Goal: Task Accomplishment & Management: Complete application form

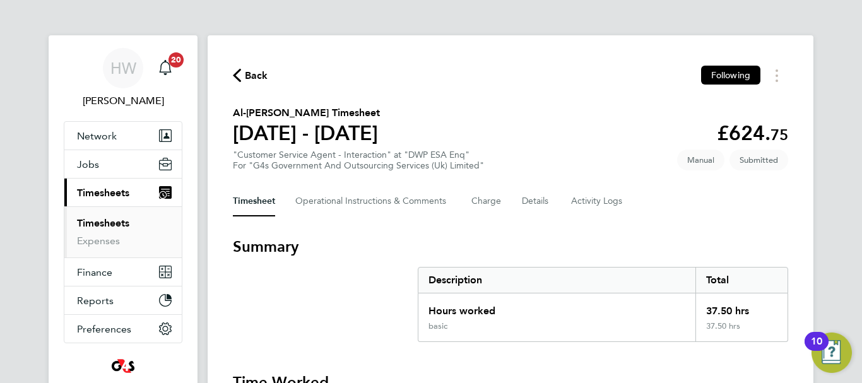
click at [91, 220] on link "Timesheets" at bounding box center [103, 223] width 52 height 12
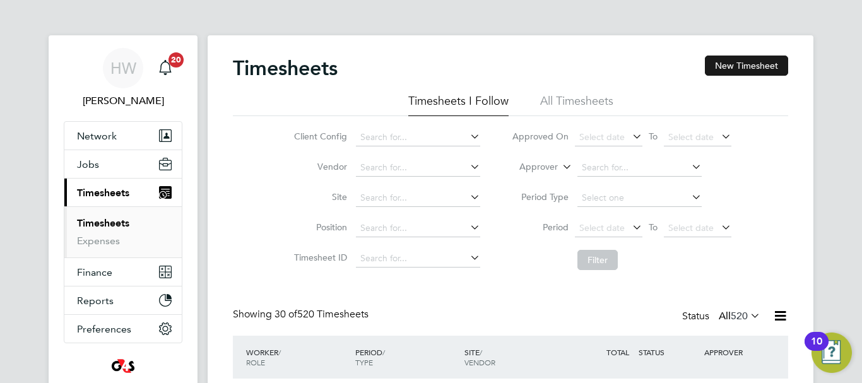
click at [750, 62] on button "New Timesheet" at bounding box center [746, 66] width 83 height 20
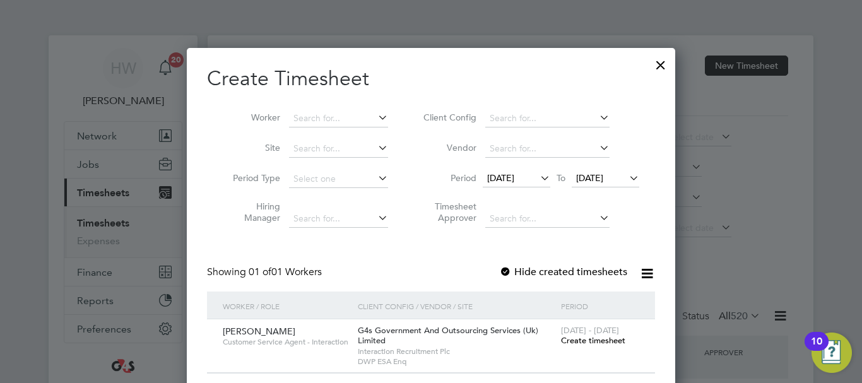
click at [514, 179] on span "[DATE]" at bounding box center [500, 177] width 27 height 11
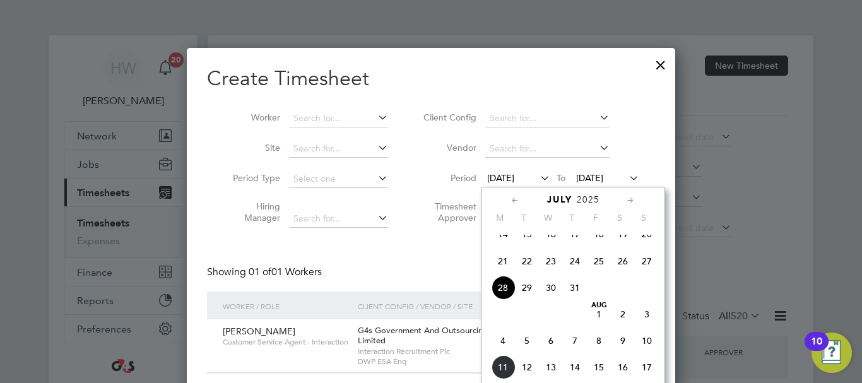
click at [507, 350] on span "4" at bounding box center [503, 341] width 24 height 24
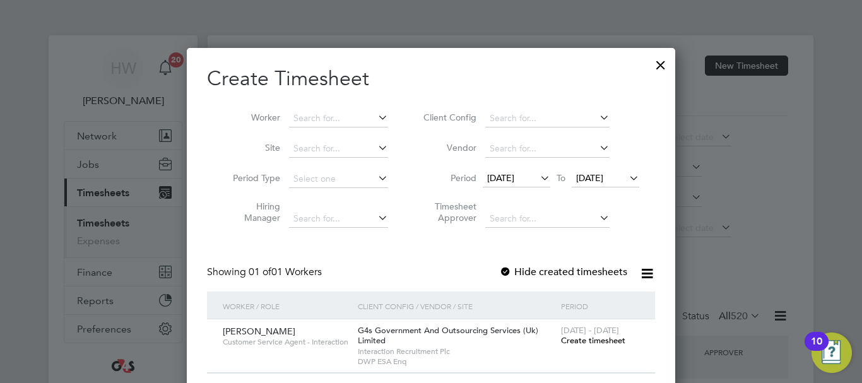
click at [589, 338] on span "Create timesheet" at bounding box center [593, 340] width 64 height 11
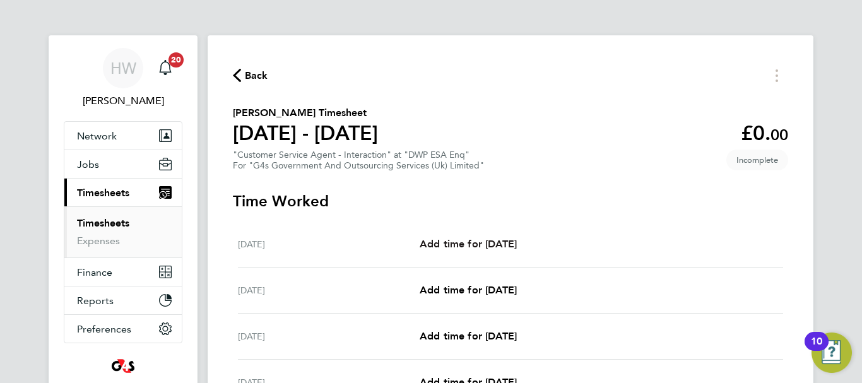
click at [515, 240] on span "Add time for [DATE]" at bounding box center [468, 244] width 97 height 12
select select "30"
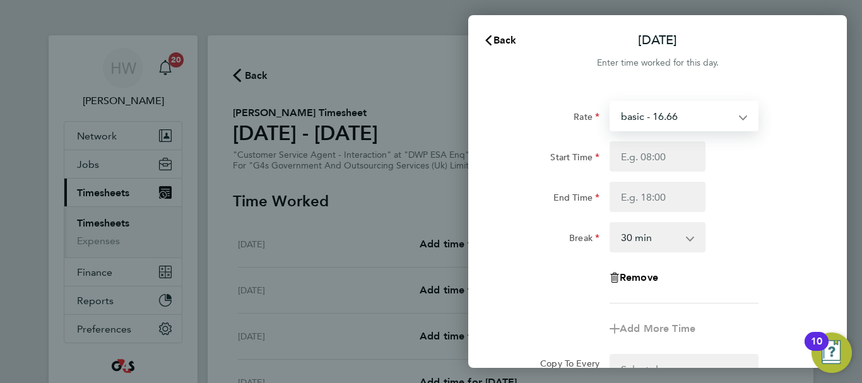
click at [680, 115] on select "basic - 16.66 System Issue Paid - 16.66 Bank Holiday System Issue Not Paid x1.5…" at bounding box center [676, 116] width 131 height 28
select select "30"
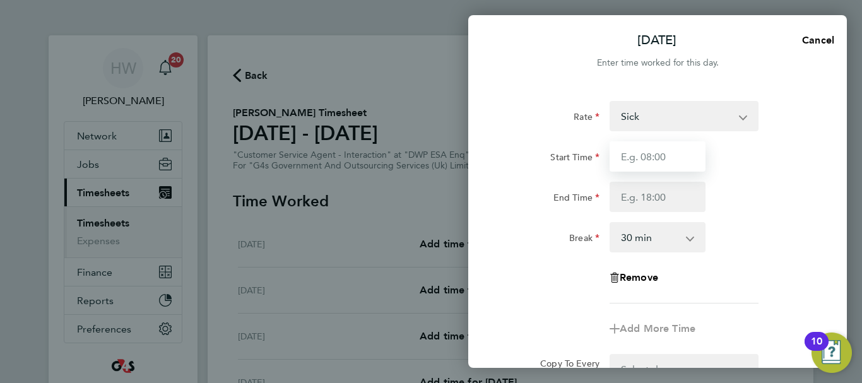
click at [642, 160] on input "Start Time" at bounding box center [657, 156] width 96 height 30
type input "09:00"
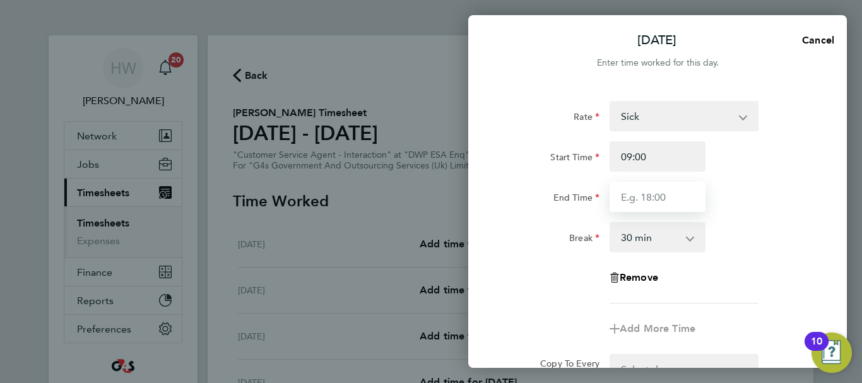
click at [642, 198] on input "End Time" at bounding box center [657, 197] width 96 height 30
type input "17:00"
click at [746, 211] on div "End Time 17:00" at bounding box center [657, 197] width 318 height 30
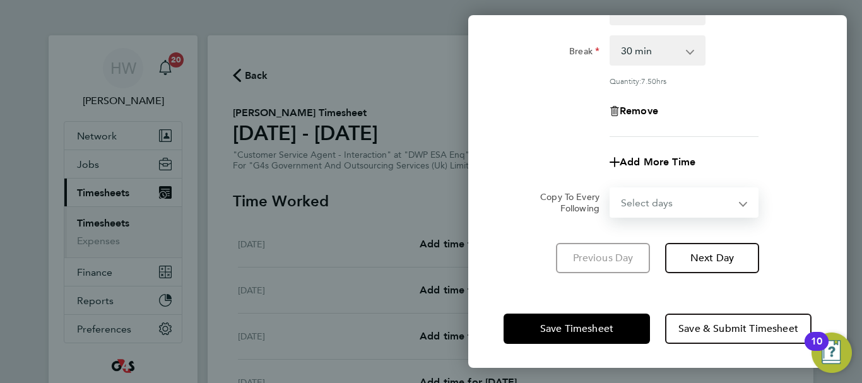
click at [723, 207] on select "Select days Day Weekday (Mon-Fri) Weekend (Sat-Sun) [DATE] [DATE] [DATE] [DATE]…" at bounding box center [677, 203] width 132 height 28
select select "WEEKDAY"
click at [611, 189] on select "Select days Day Weekday (Mon-Fri) Weekend (Sat-Sun) [DATE] [DATE] [DATE] [DATE]…" at bounding box center [677, 203] width 132 height 28
select select "[DATE]"
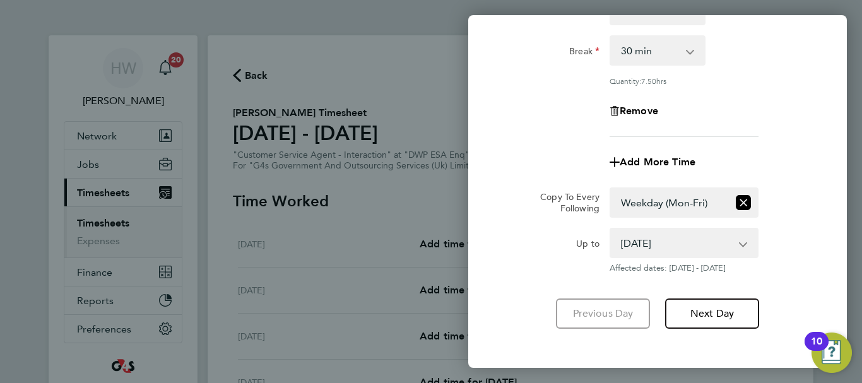
click at [787, 200] on div "Copy To Every Following Select days Day Weekday (Mon-Fri) Weekend (Sat-Sun) [DA…" at bounding box center [657, 202] width 318 height 30
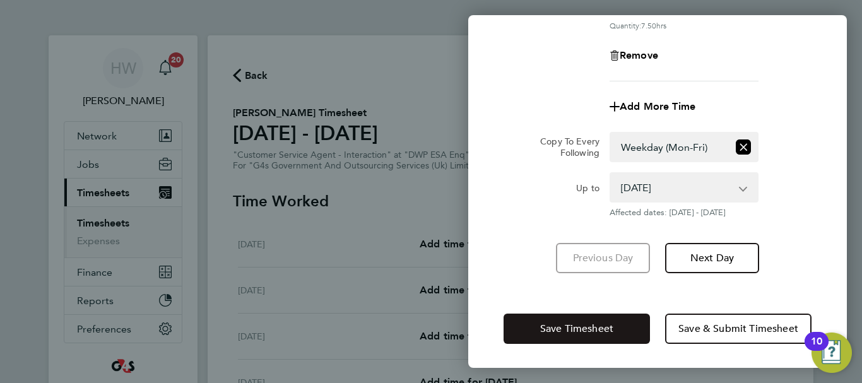
click at [599, 324] on span "Save Timesheet" at bounding box center [576, 328] width 73 height 13
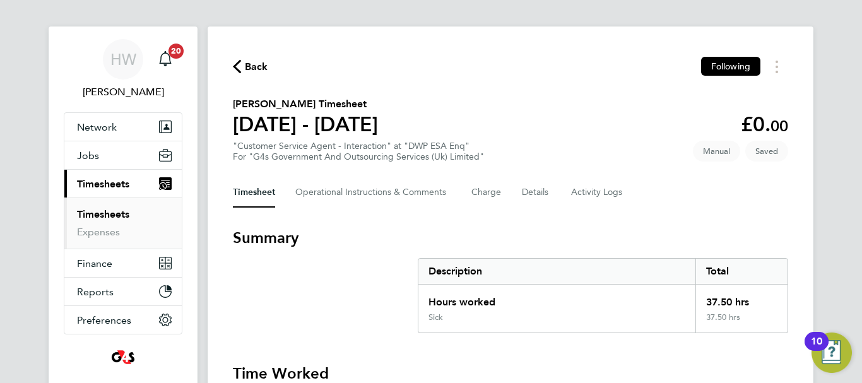
click at [539, 74] on div "Back Following" at bounding box center [510, 67] width 555 height 20
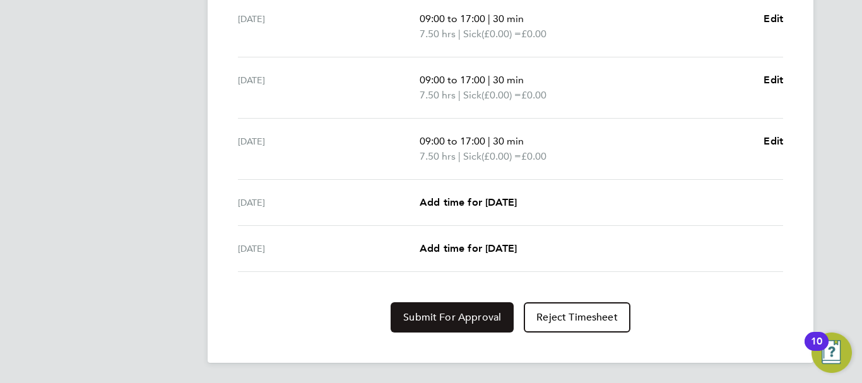
click at [442, 313] on span "Submit For Approval" at bounding box center [452, 317] width 98 height 13
